Goal: Information Seeking & Learning: Learn about a topic

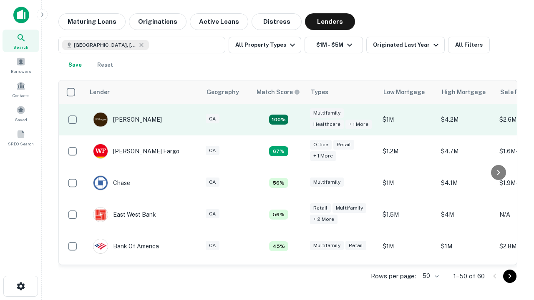
click at [296, 120] on td "100%" at bounding box center [279, 120] width 54 height 32
